Goal: Information Seeking & Learning: Learn about a topic

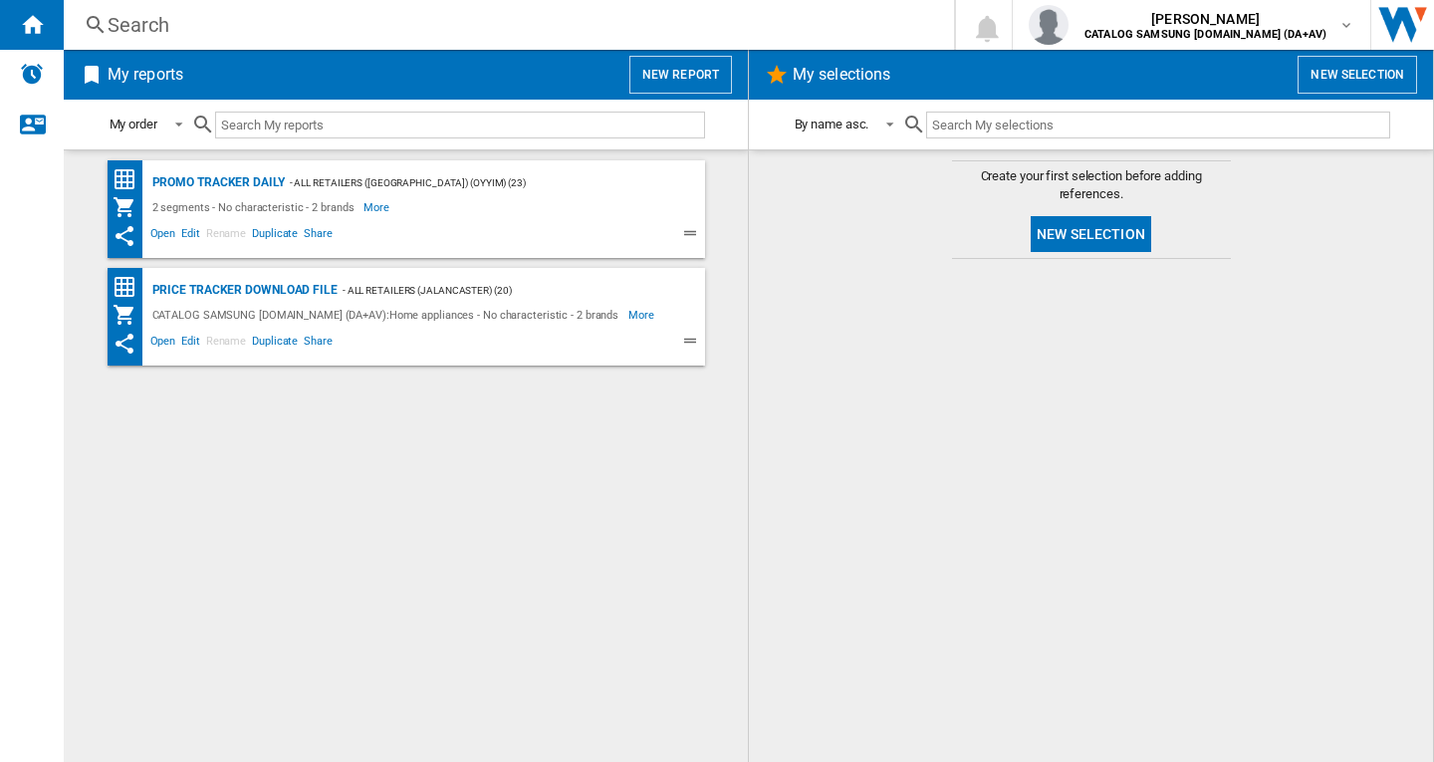
click at [358, 45] on div "Search Search 0 [PERSON_NAME] CATALOG SAMSUNG [DOMAIN_NAME] (DA+AV) CATALOG SAM…" at bounding box center [749, 25] width 1371 height 50
click at [367, 43] on div "Search Search 0 [PERSON_NAME] CATALOG SAMSUNG [DOMAIN_NAME] (DA+AV) CATALOG SAM…" at bounding box center [749, 25] width 1371 height 50
click at [480, 11] on div "Search" at bounding box center [505, 25] width 795 height 28
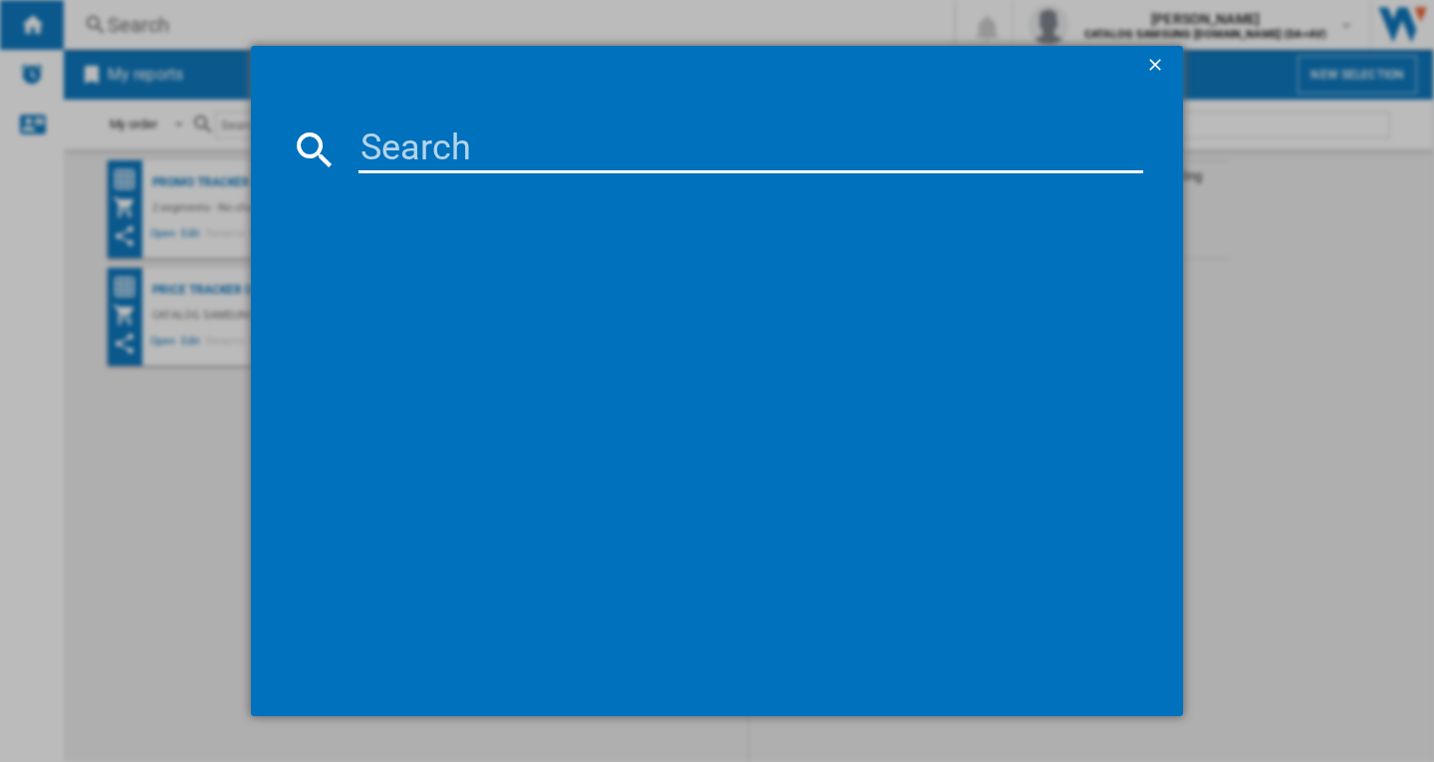
click at [561, 135] on input at bounding box center [751, 150] width 785 height 48
type input "ms23k3513ak"
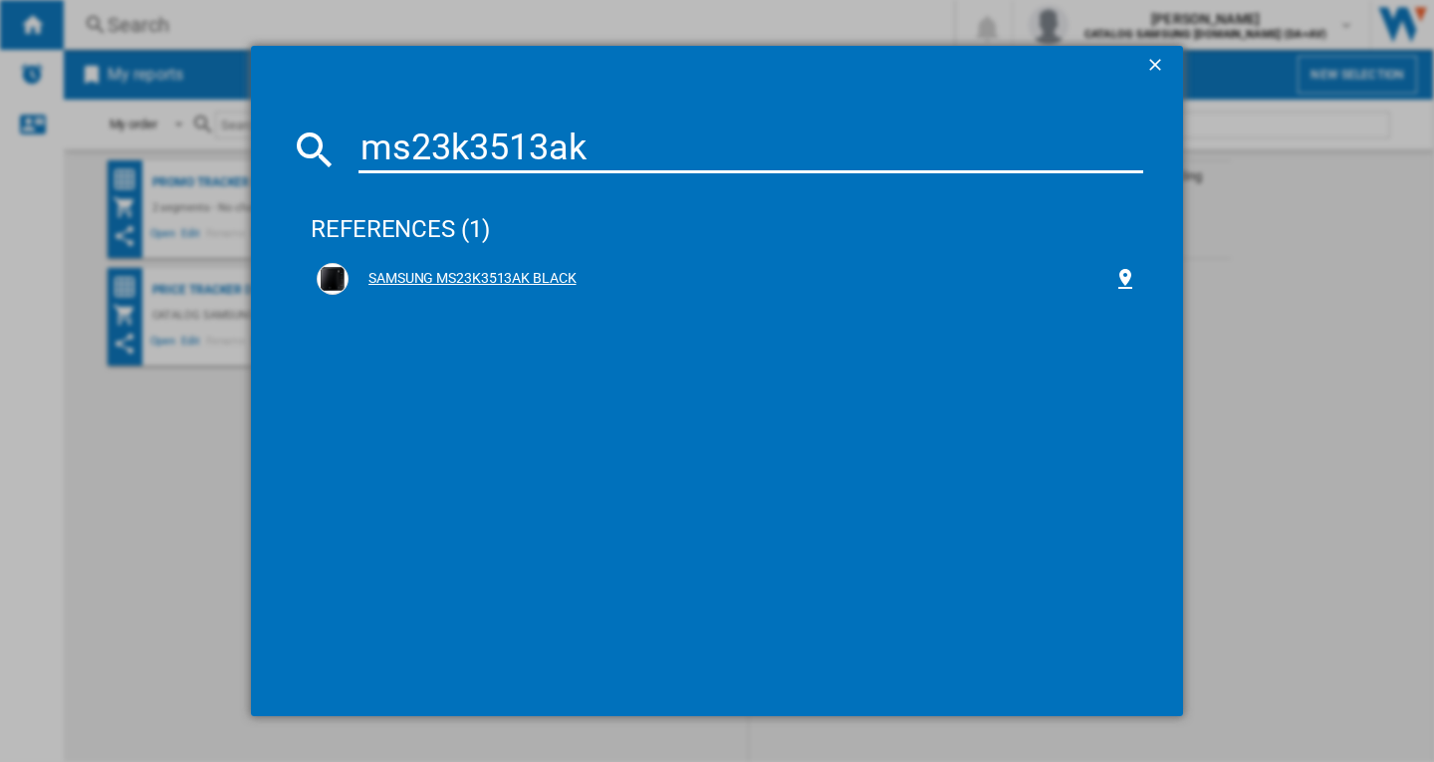
click at [491, 289] on div "SAMSUNG MS23K3513AK BLACK" at bounding box center [727, 279] width 821 height 32
click at [529, 275] on div "SAMSUNG MS23K3513AK BLACK" at bounding box center [731, 279] width 765 height 20
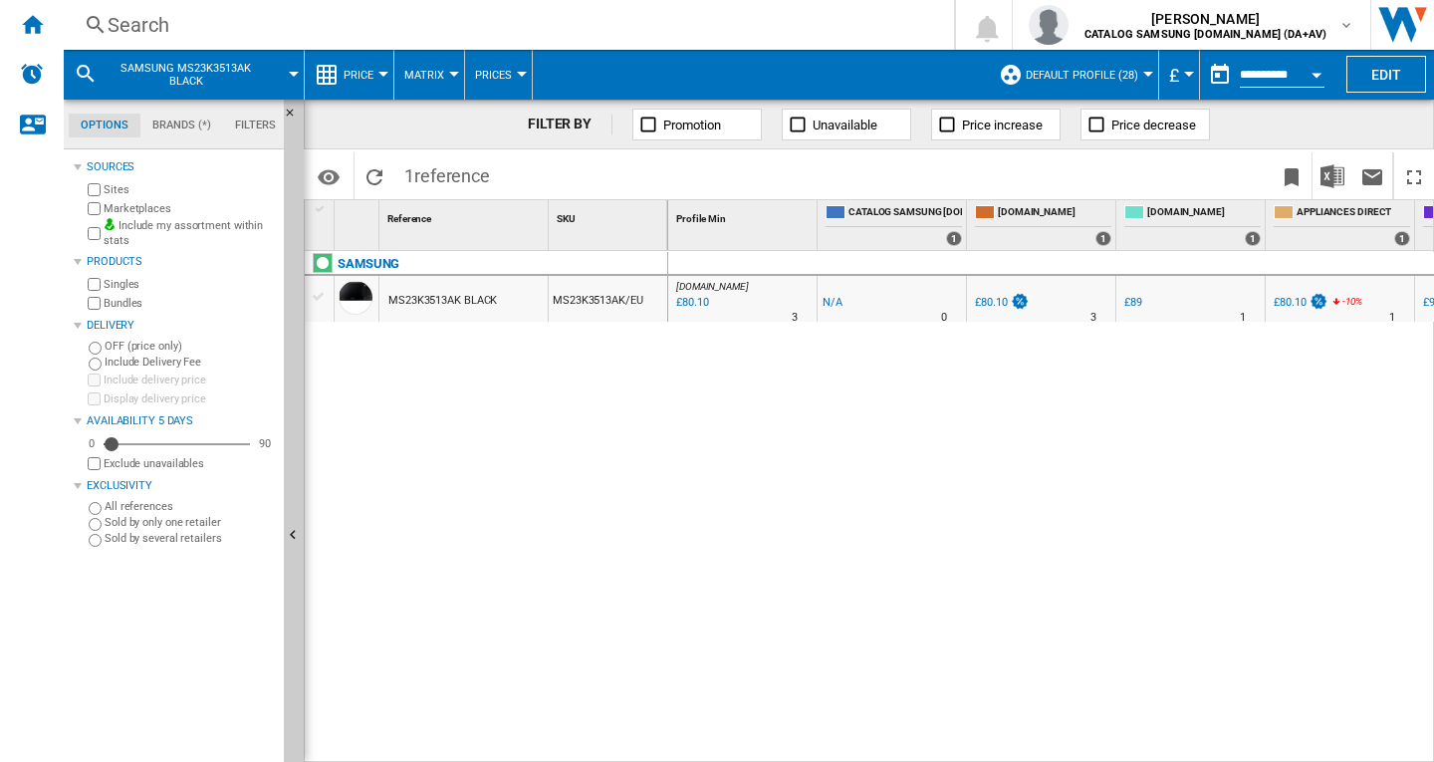
click at [513, 294] on div "MS23K3513AK BLACK" at bounding box center [463, 299] width 168 height 46
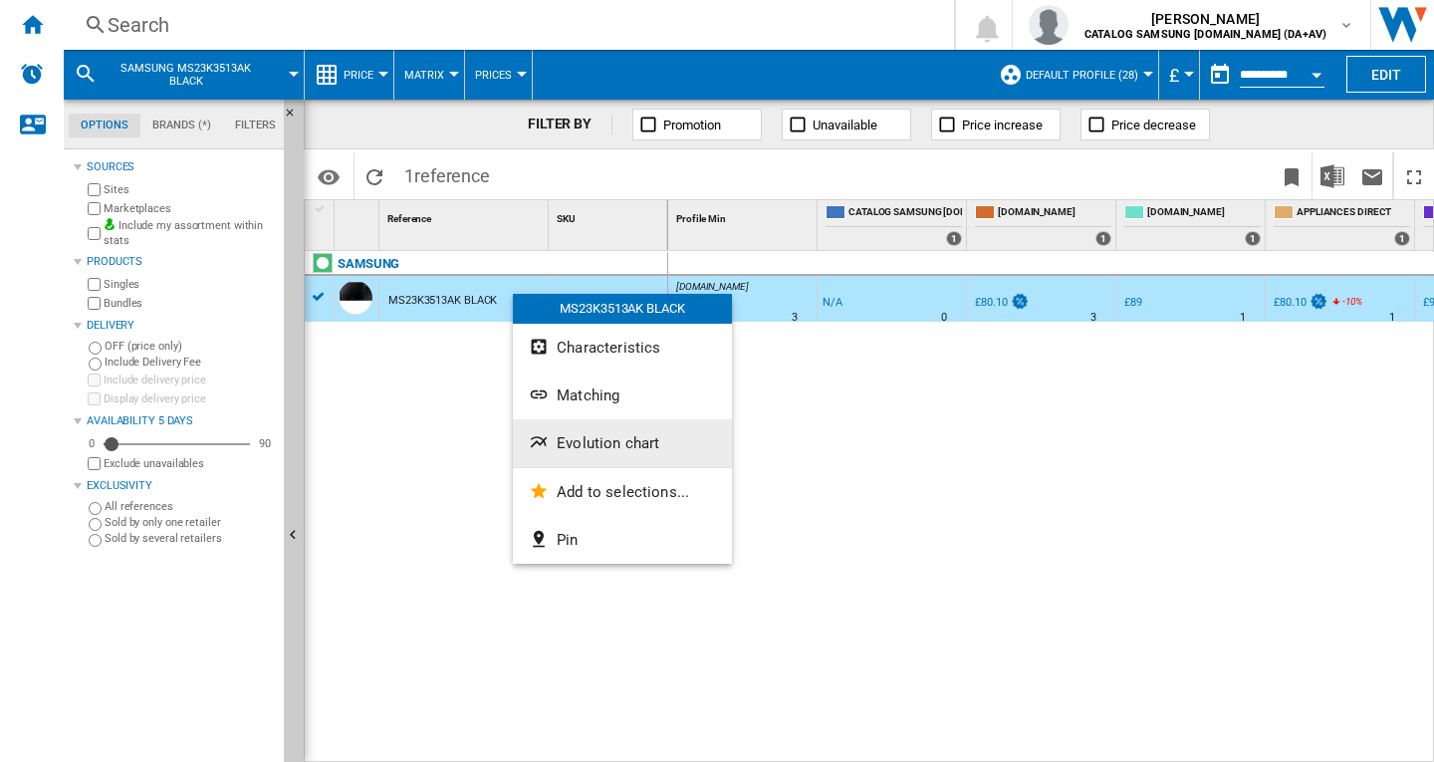
click at [594, 431] on button "Evolution chart" at bounding box center [622, 443] width 219 height 48
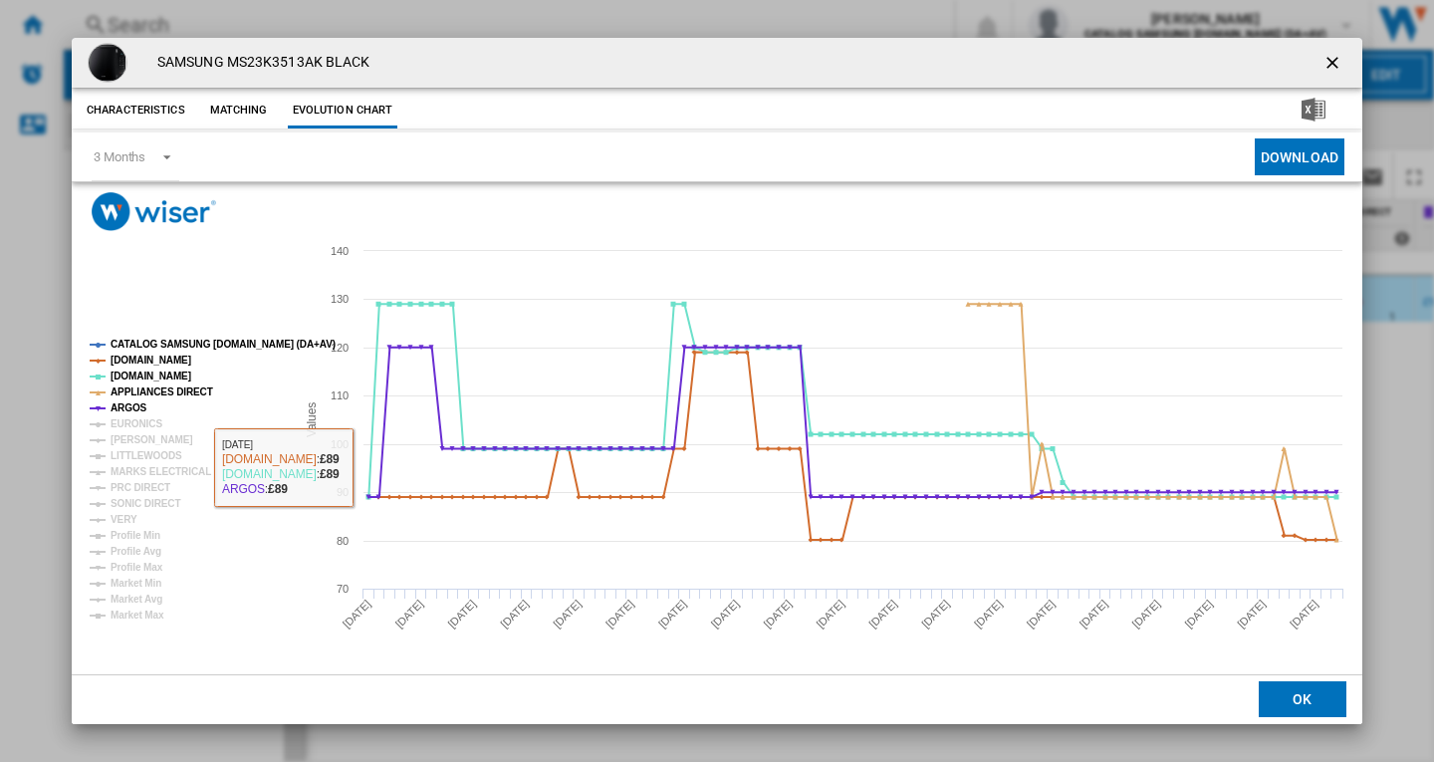
click at [182, 475] on tspan "MARKS ELECTRICAL" at bounding box center [161, 471] width 101 height 11
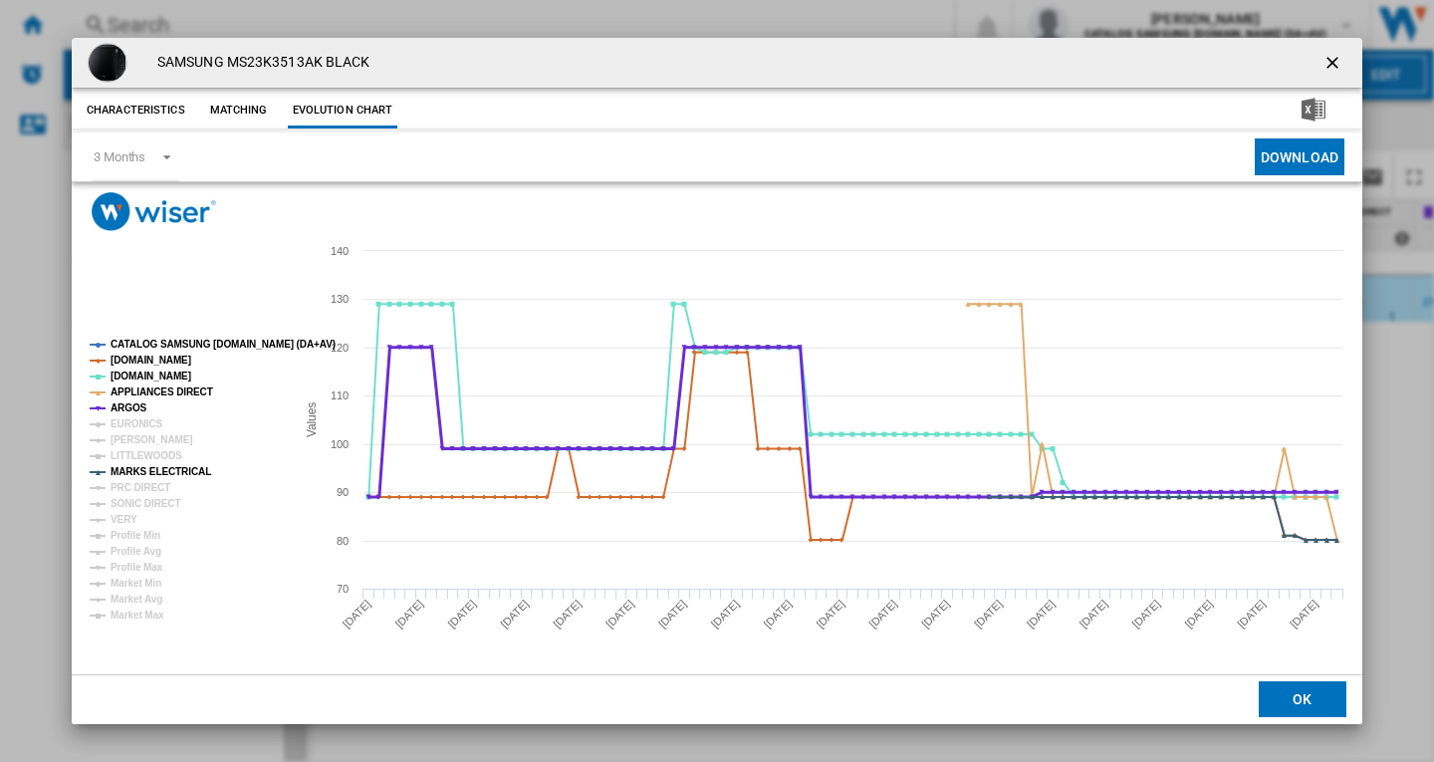
click at [132, 411] on tspan "ARGOS" at bounding box center [129, 407] width 37 height 11
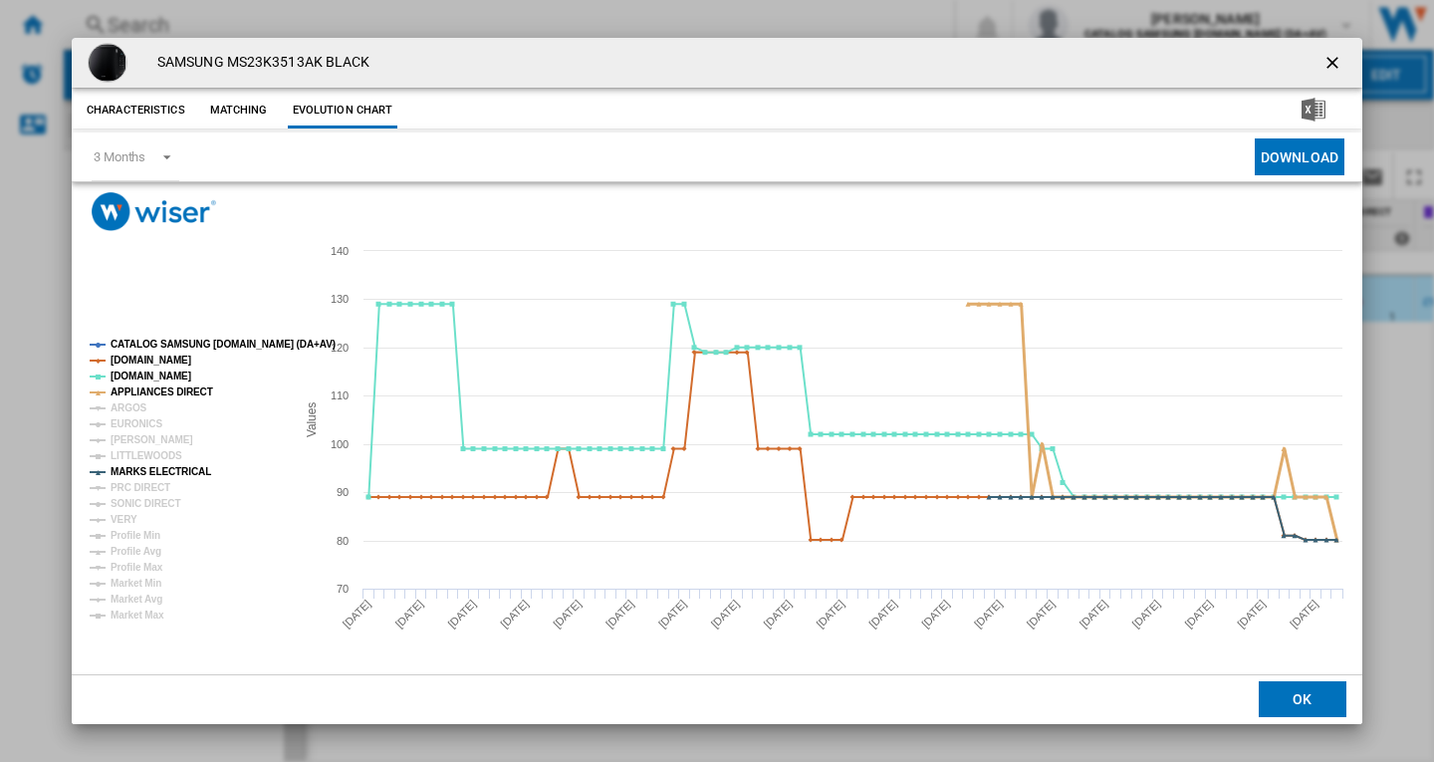
click at [149, 386] on tspan "APPLIANCES DIRECT" at bounding box center [162, 391] width 103 height 11
click at [142, 378] on tspan "[DOMAIN_NAME]" at bounding box center [151, 376] width 81 height 11
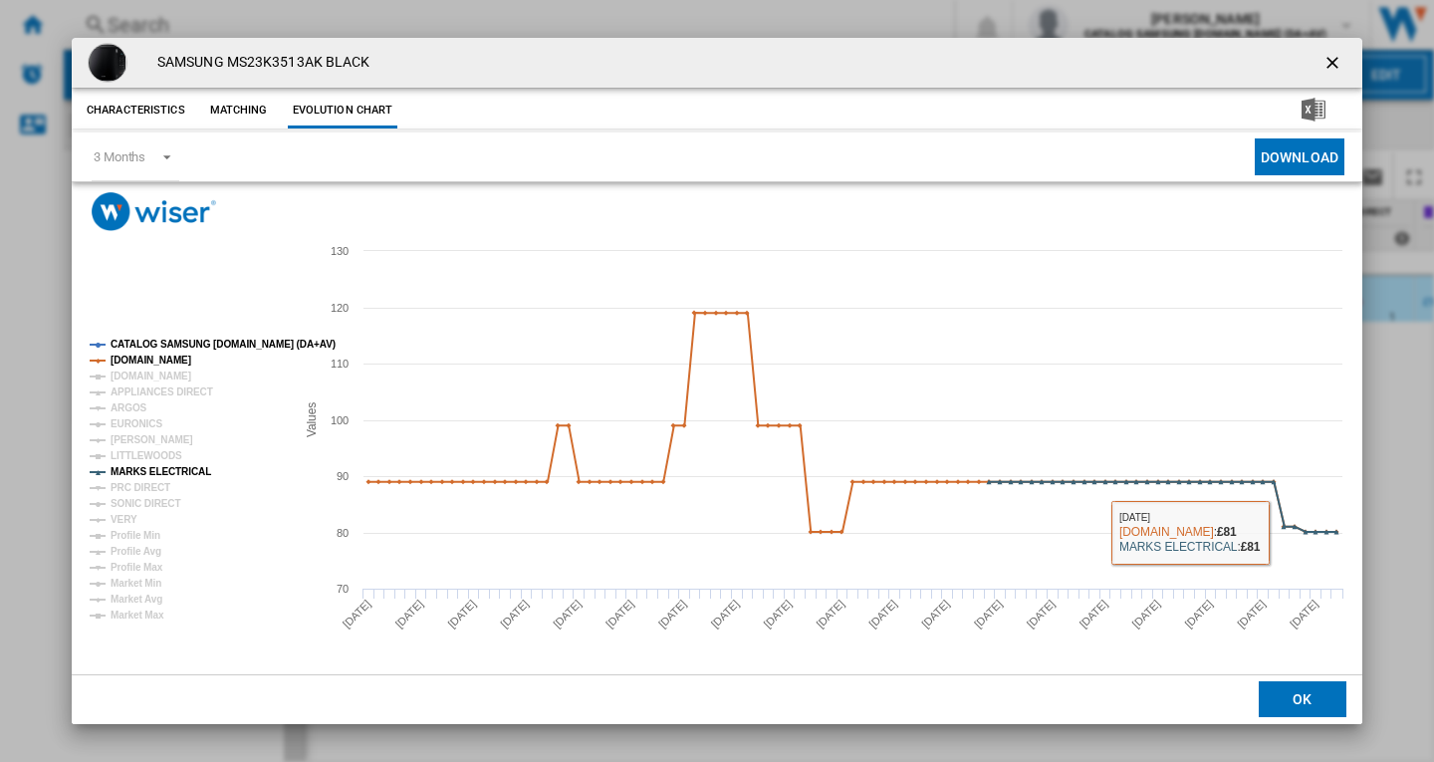
click at [2, 495] on div "SAMSUNG MS23K3513AK BLACK Characteristics Matching Evolution chart price -£1 de…" at bounding box center [717, 381] width 1434 height 762
